Goal: Information Seeking & Learning: Learn about a topic

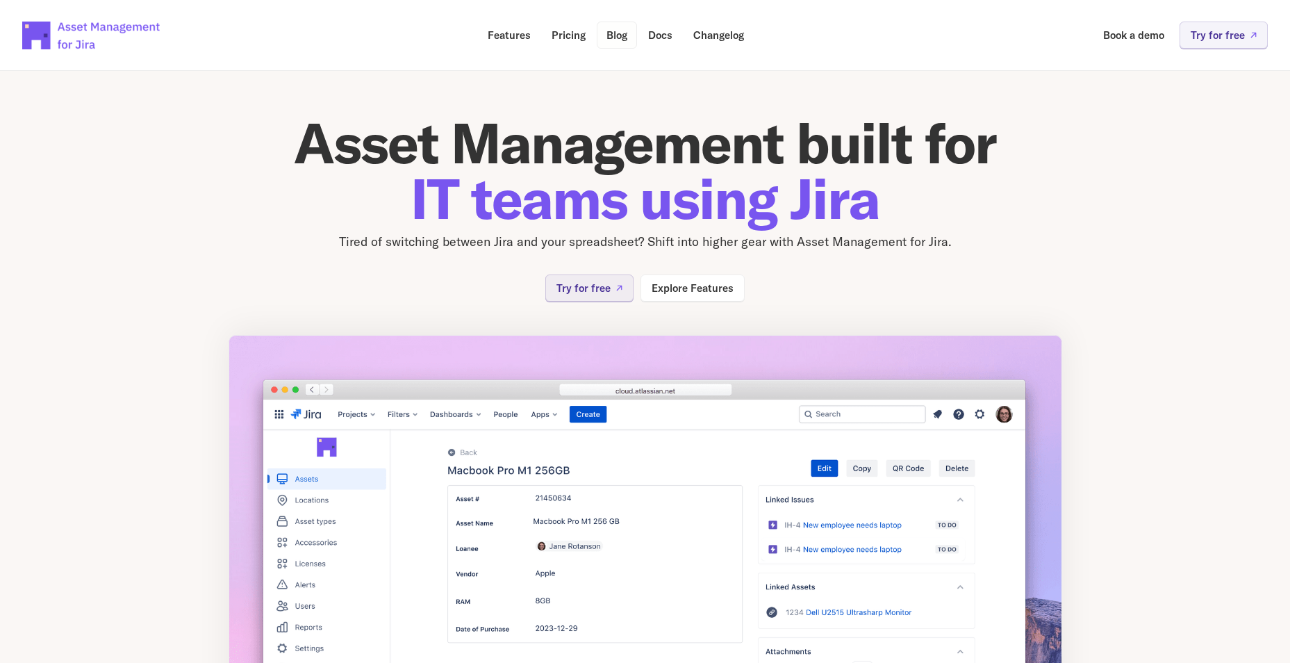
click at [624, 35] on p "Blog" at bounding box center [616, 35] width 21 height 10
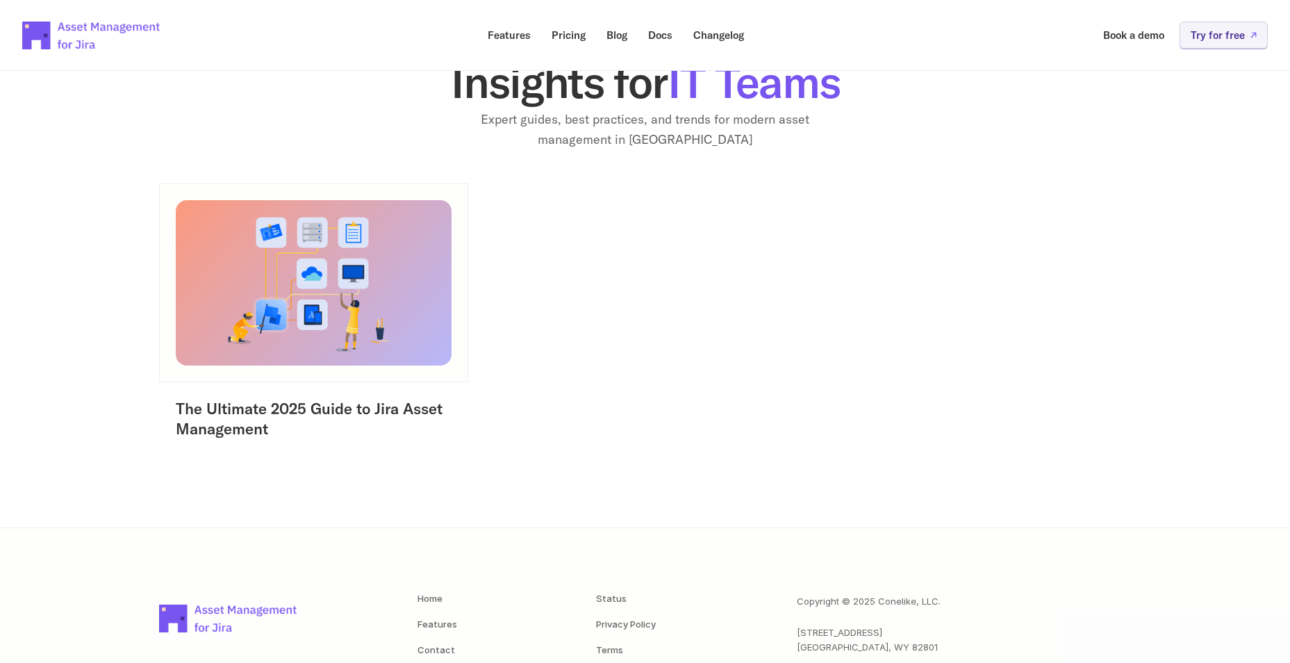
scroll to position [197, 0]
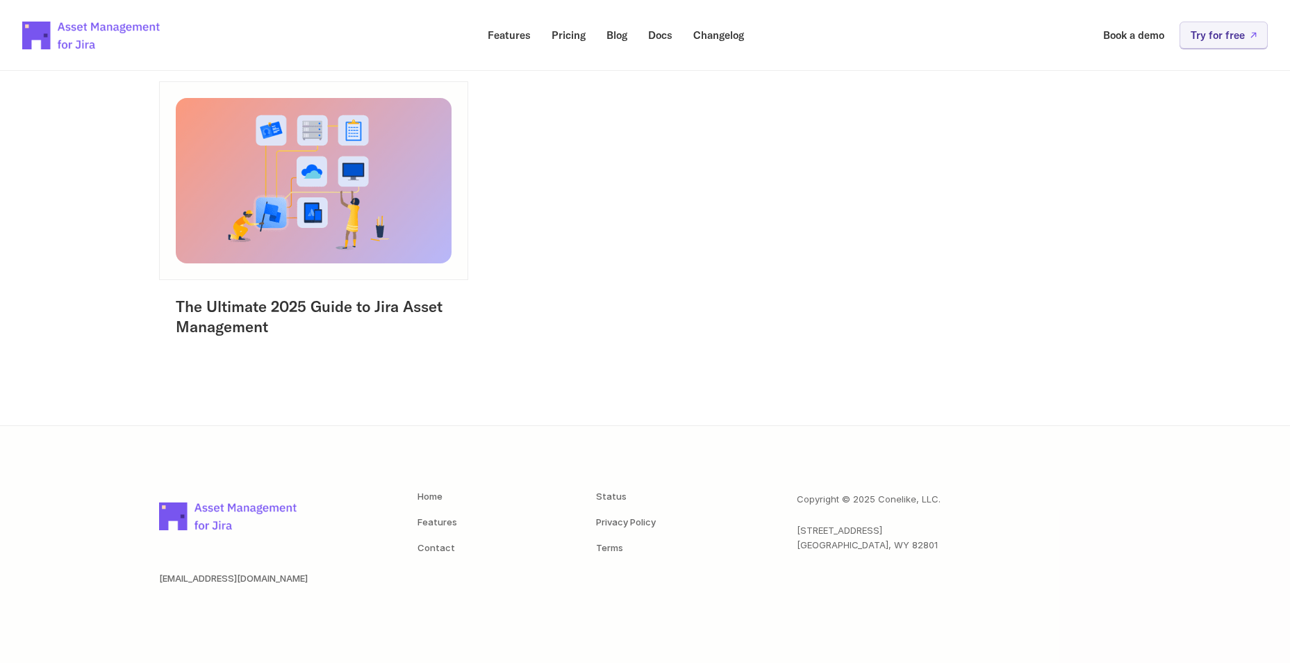
click at [313, 307] on link "The Ultimate 2025 Guide to Jira Asset Management" at bounding box center [311, 317] width 271 height 40
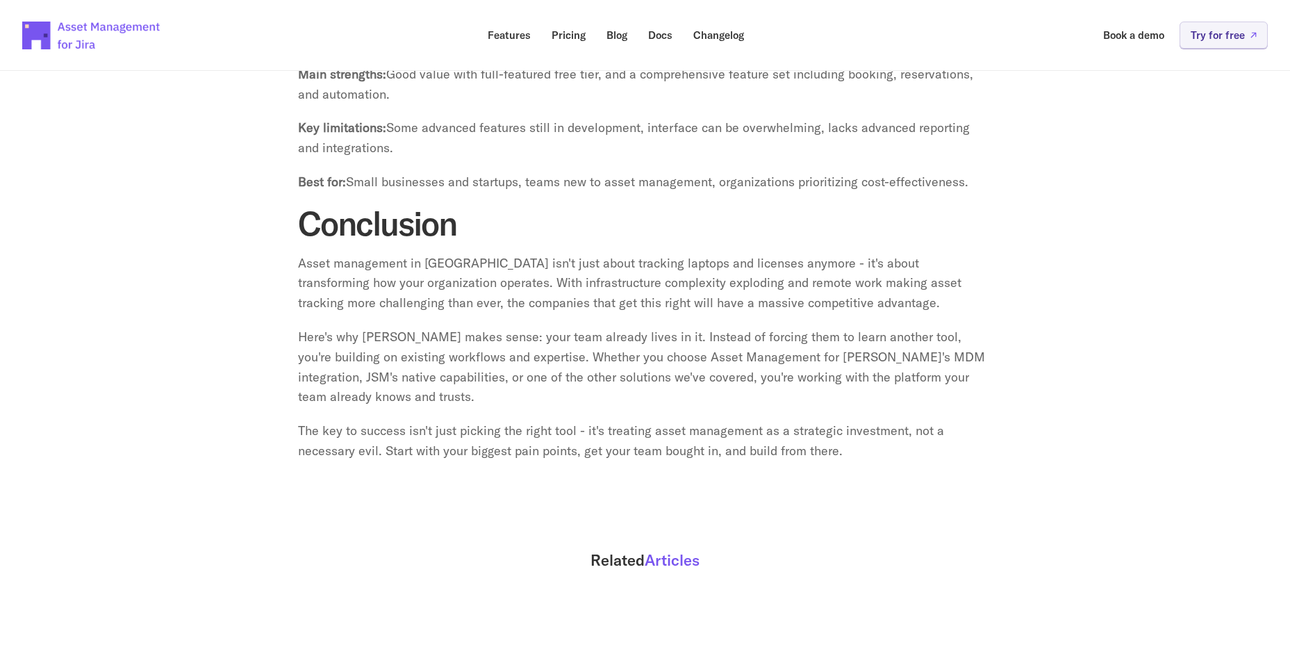
scroll to position [5467, 0]
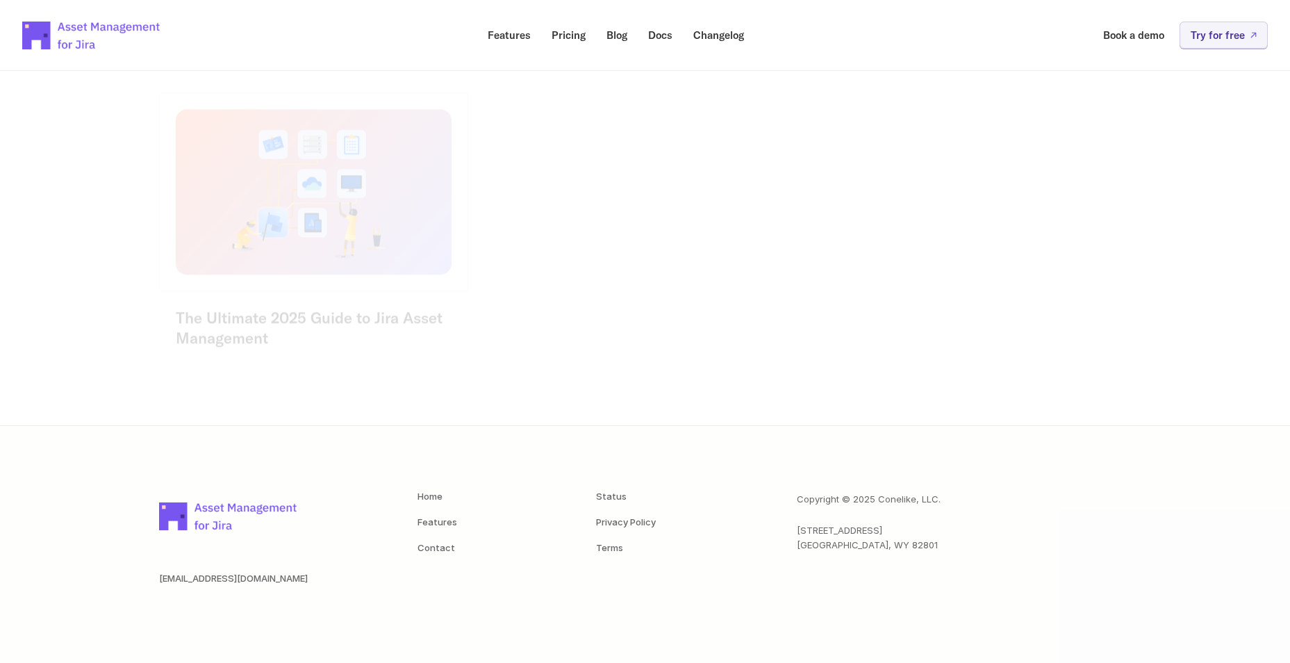
scroll to position [197, 0]
